Goal: Transaction & Acquisition: Purchase product/service

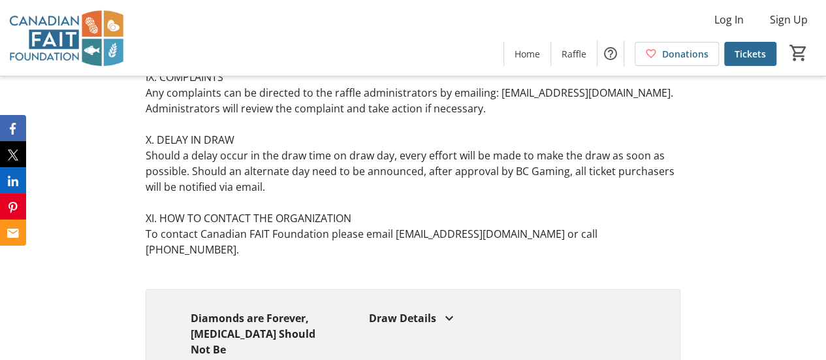
scroll to position [8100, 0]
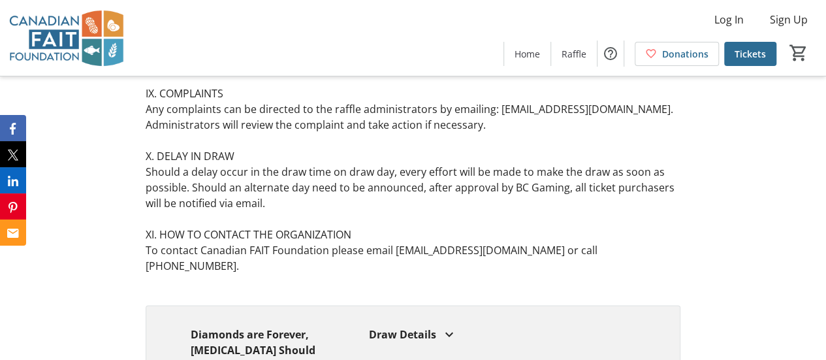
click at [447, 327] on mat-icon at bounding box center [449, 335] width 16 height 16
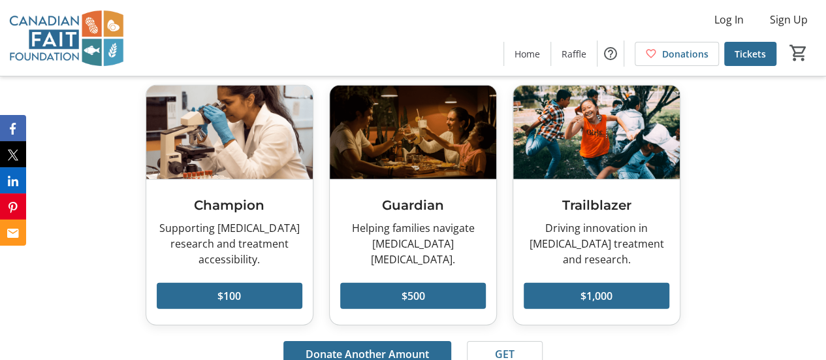
scroll to position [4325, 0]
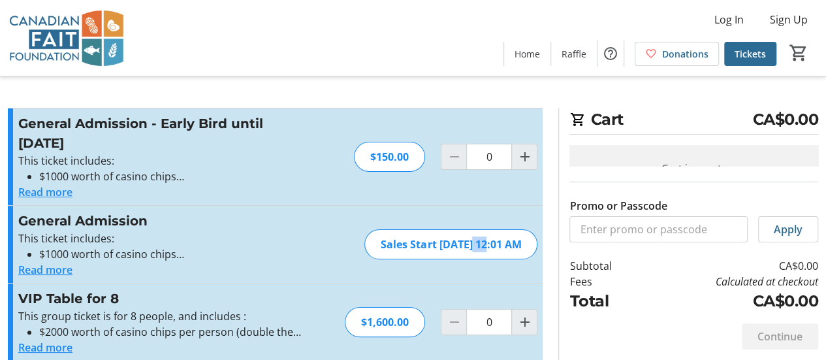
drag, startPoint x: 445, startPoint y: 217, endPoint x: 437, endPoint y: 205, distance: 15.0
click at [437, 206] on div "General Admission This ticket includes: $1000 worth of casino chips One welcome…" at bounding box center [275, 244] width 535 height 77
click at [32, 191] on button "Read more" at bounding box center [45, 192] width 54 height 16
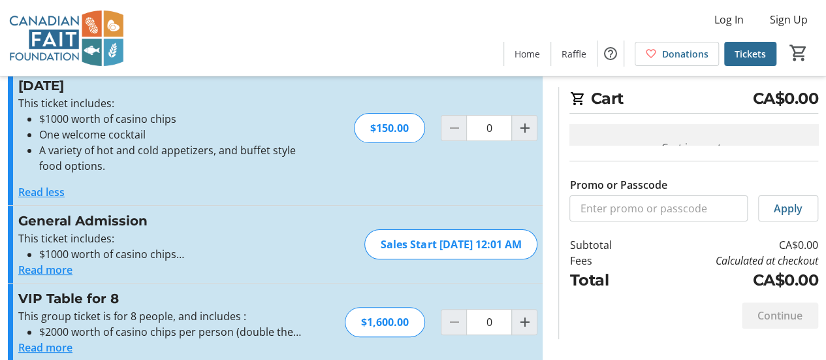
scroll to position [66, 0]
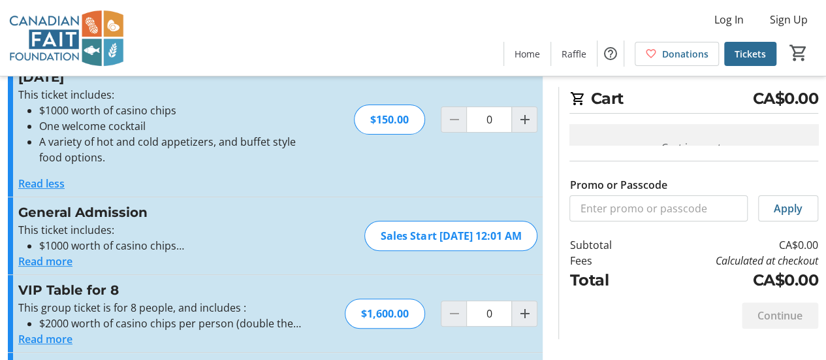
click at [52, 257] on button "Read more" at bounding box center [45, 261] width 54 height 16
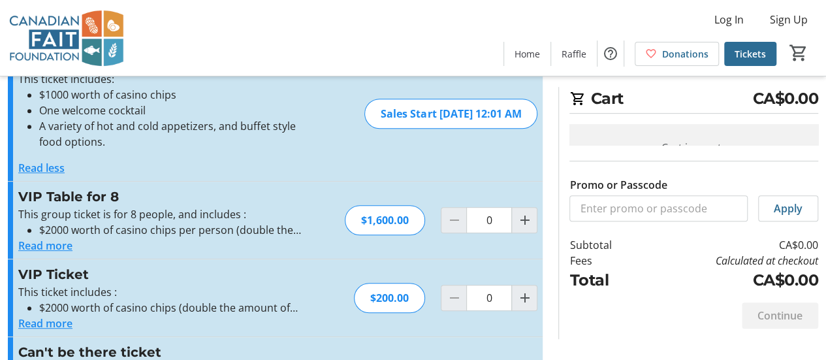
scroll to position [217, 0]
click at [52, 248] on button "Read more" at bounding box center [45, 245] width 54 height 16
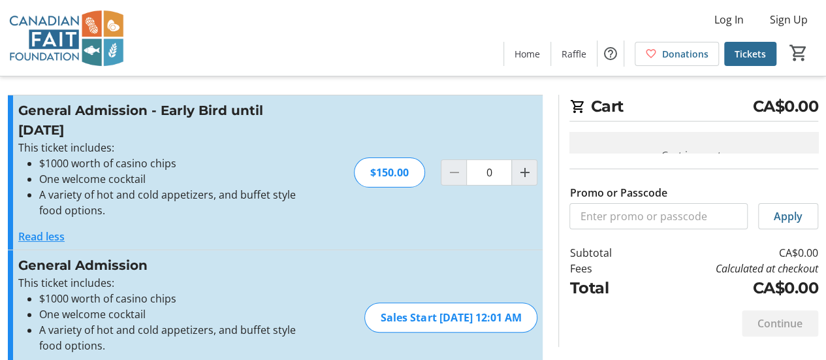
scroll to position [0, 0]
